Goal: Subscribe to service/newsletter

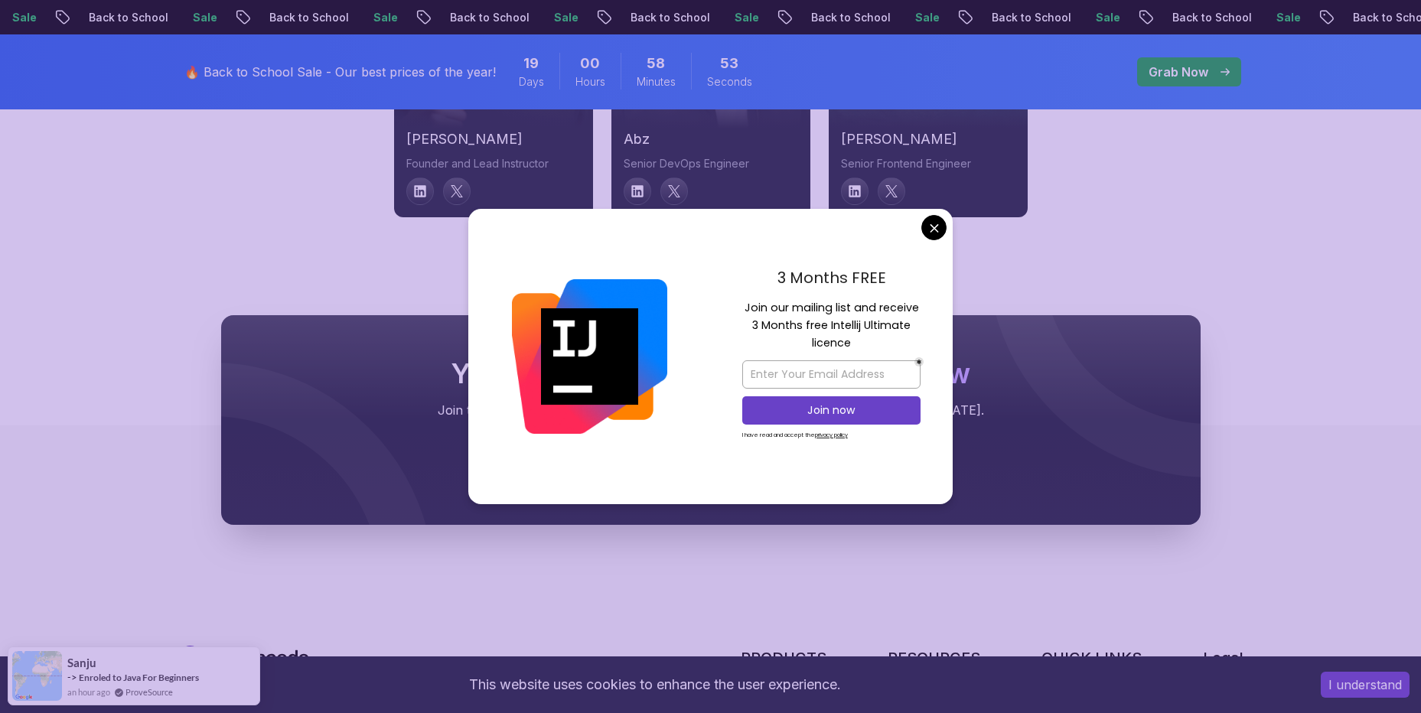
scroll to position [5810, 0]
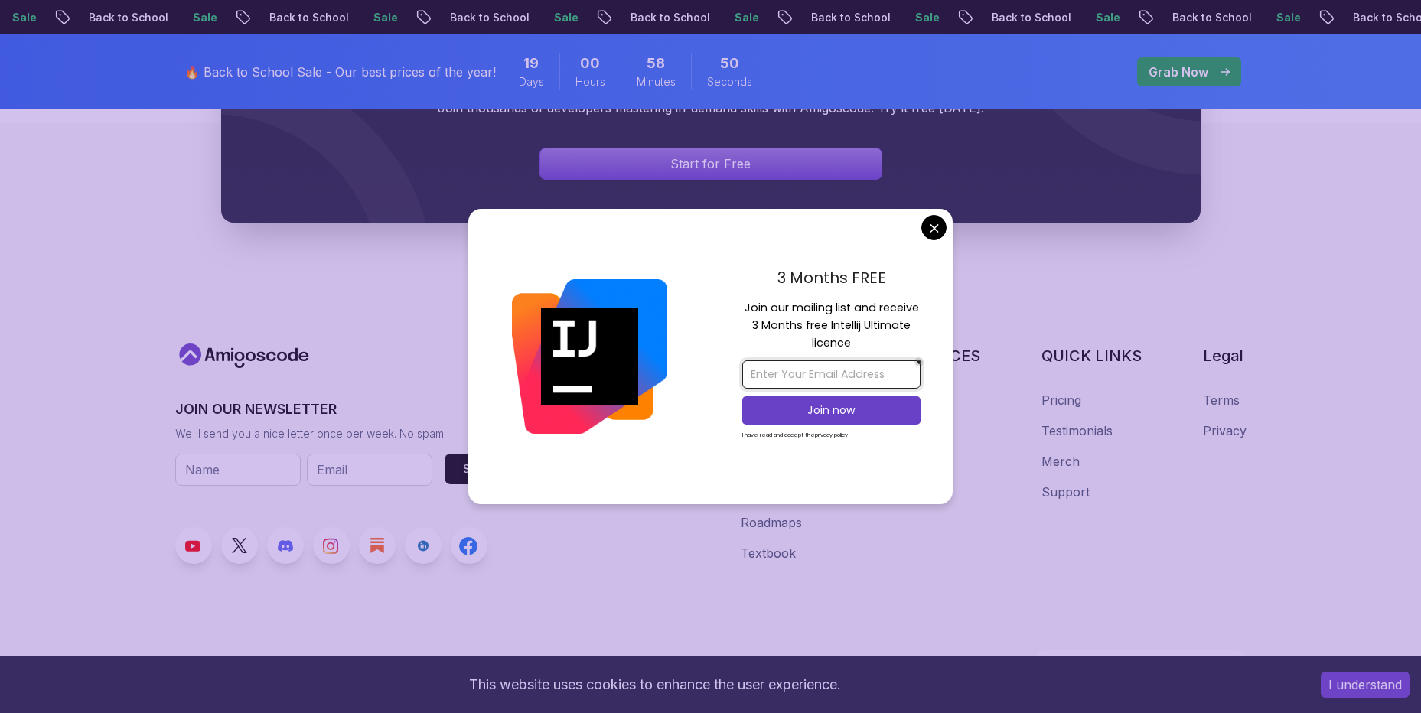
click at [853, 368] on input "email" at bounding box center [831, 374] width 178 height 28
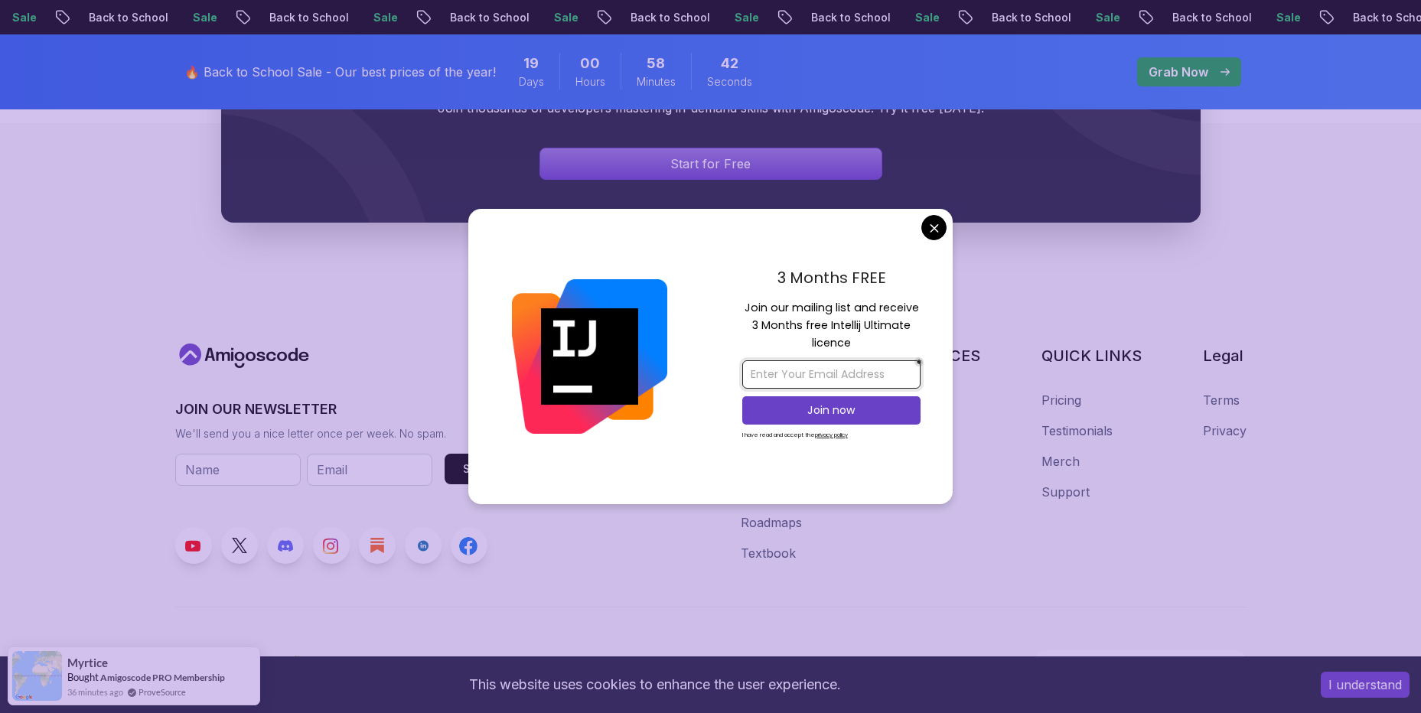
click at [854, 383] on input "email" at bounding box center [831, 374] width 178 height 28
type input "dany911@yandex.ru"
click at [837, 411] on p "Join now" at bounding box center [831, 410] width 145 height 15
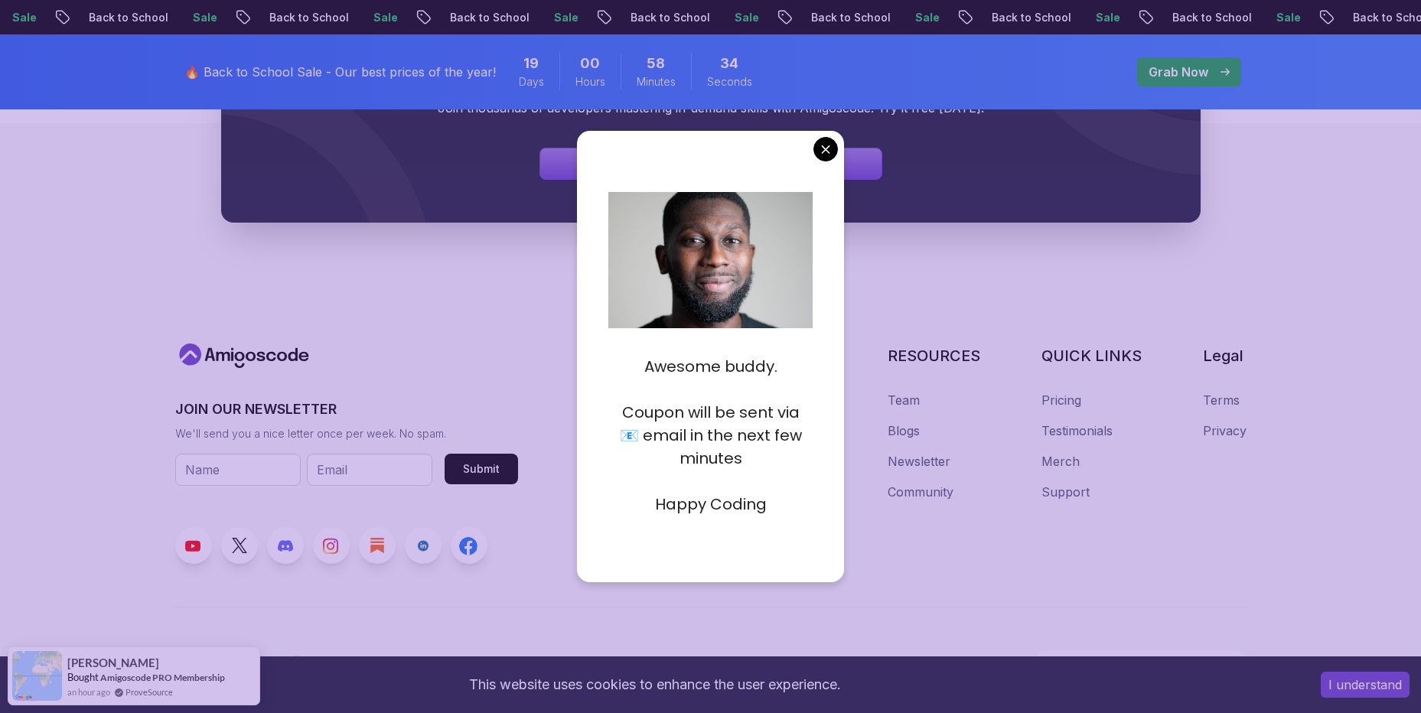
click at [838, 140] on div "Awesome buddy. Coupon will be sent via 📧 email in the next few minutes Happy Co…" at bounding box center [711, 357] width 268 height 452
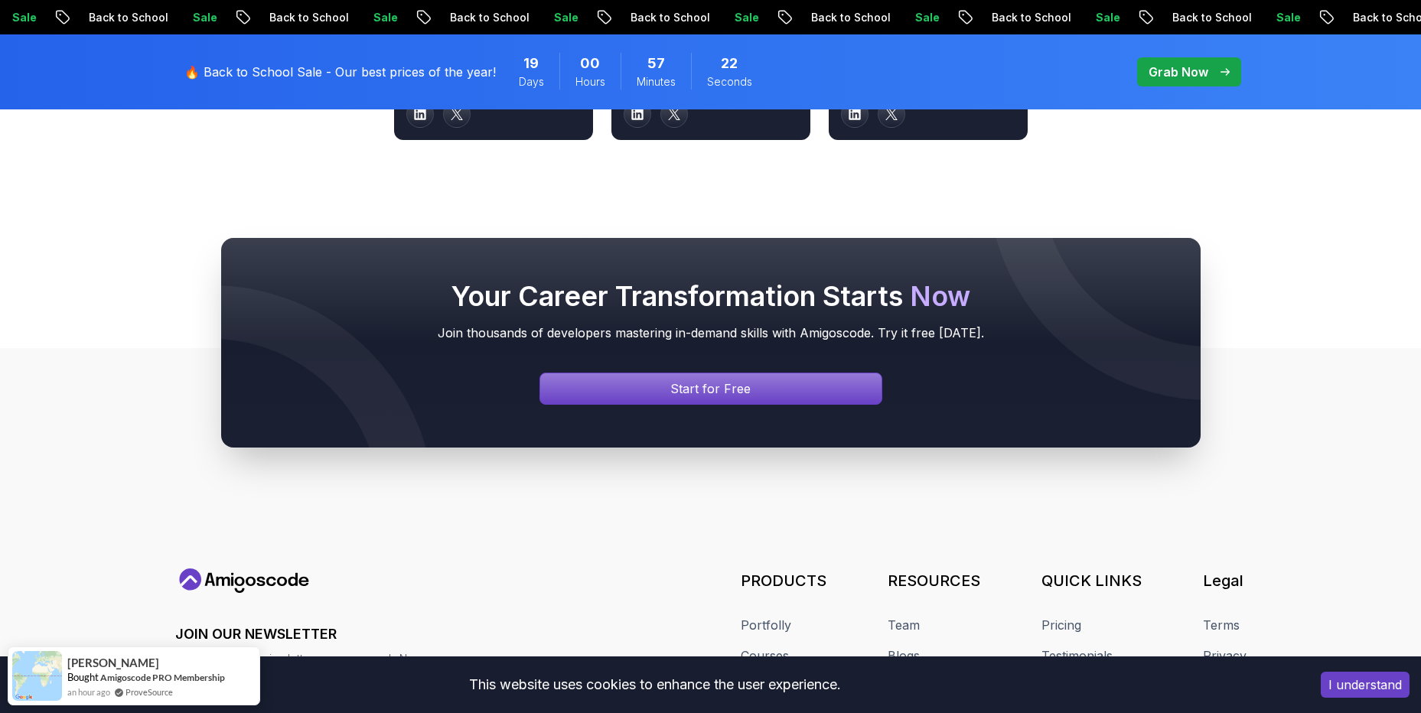
scroll to position [5274, 0]
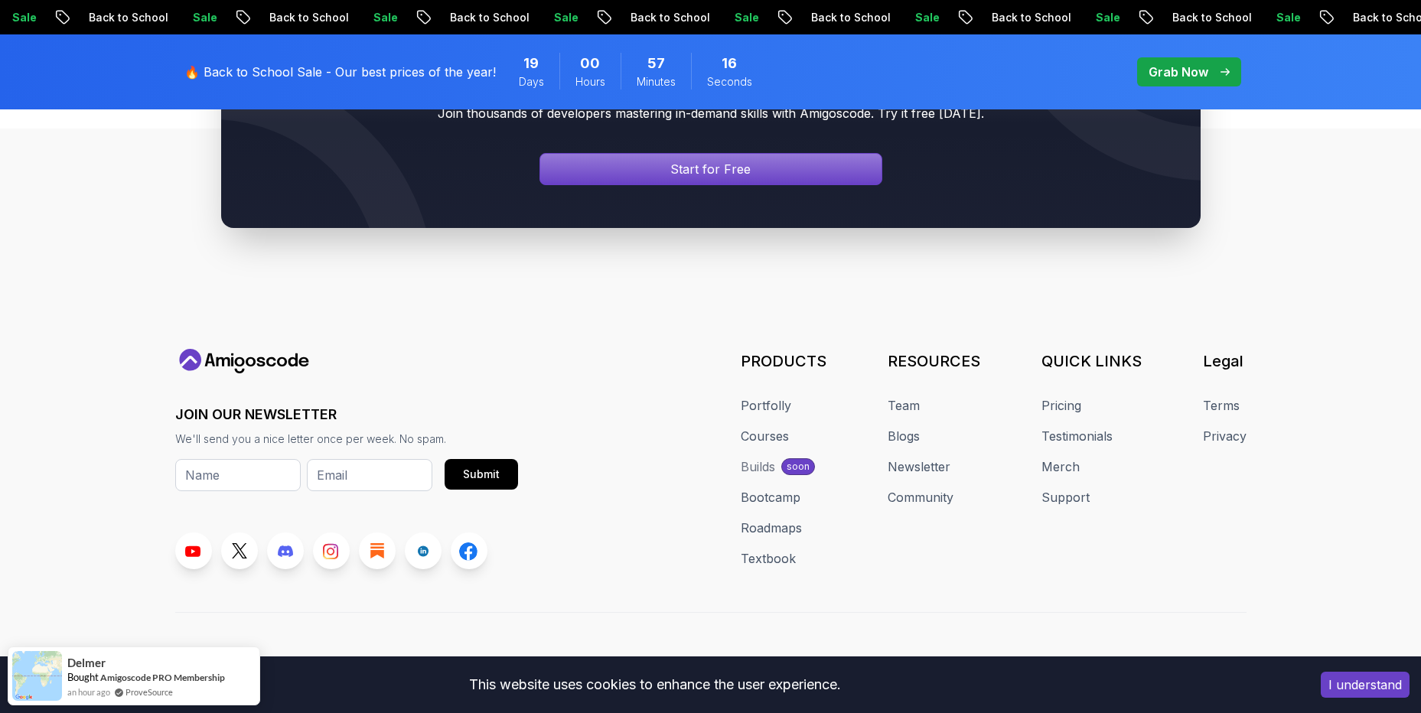
scroll to position [5810, 0]
